Goal: Navigation & Orientation: Locate item on page

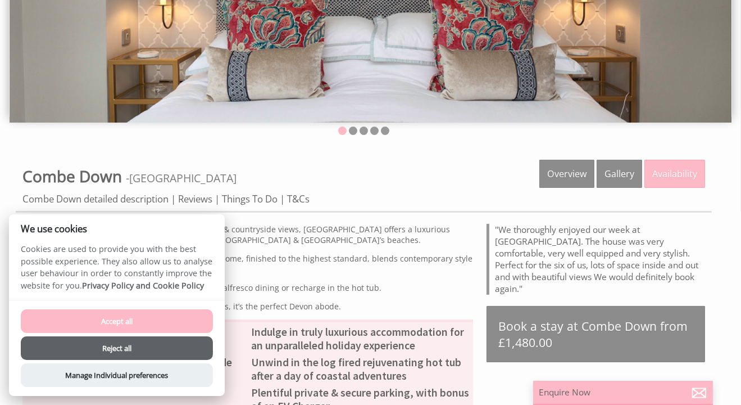
scroll to position [218, 0]
click at [162, 327] on button "Accept all" at bounding box center [117, 321] width 192 height 24
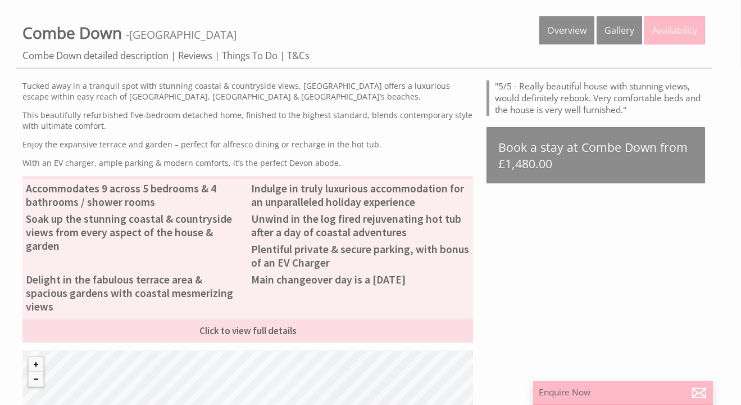
scroll to position [361, 0]
click at [614, 34] on link "Gallery" at bounding box center [620, 30] width 46 height 28
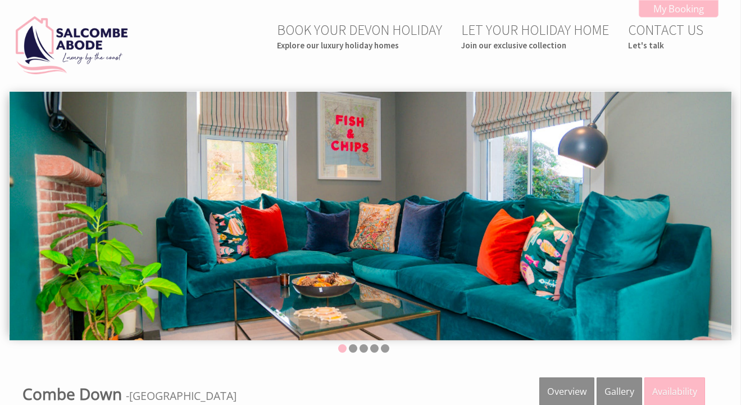
scroll to position [16, 0]
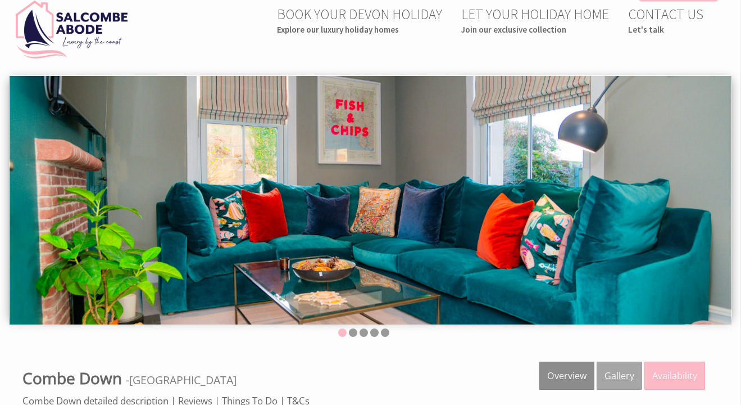
click at [622, 377] on link "Gallery" at bounding box center [620, 375] width 46 height 28
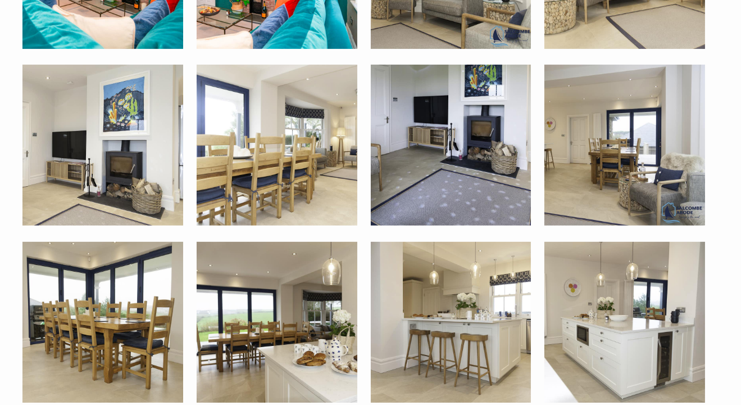
scroll to position [730, 0]
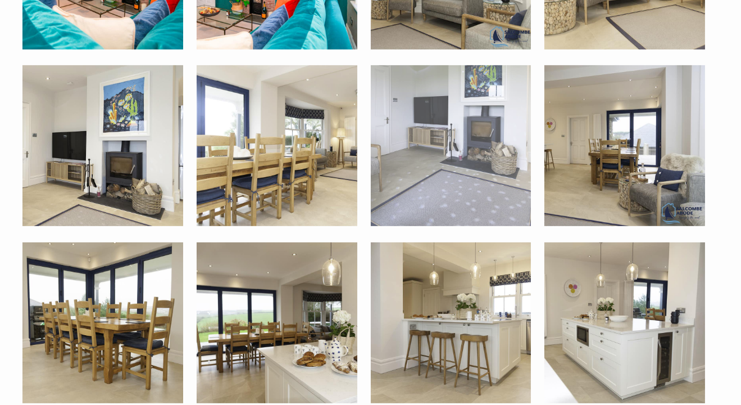
click at [410, 191] on img at bounding box center [451, 145] width 161 height 161
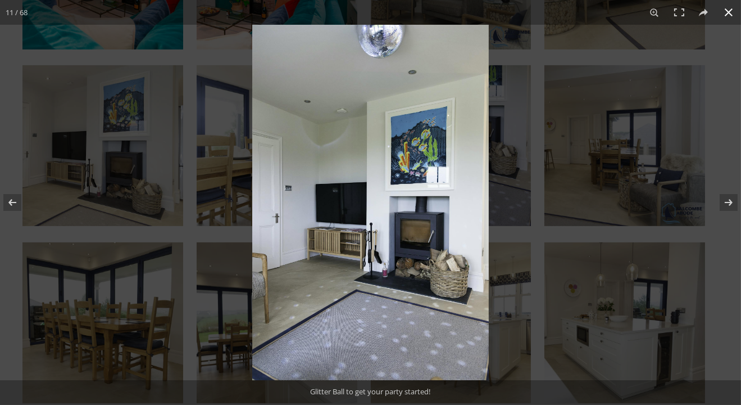
click at [725, 11] on button at bounding box center [729, 12] width 25 height 25
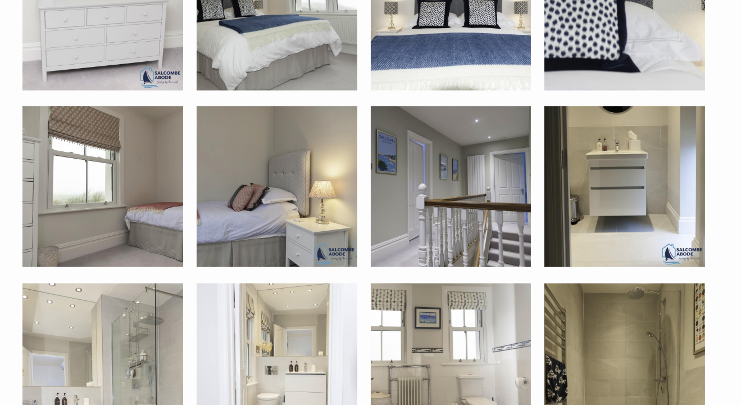
scroll to position [2004, 0]
